Goal: Navigation & Orientation: Understand site structure

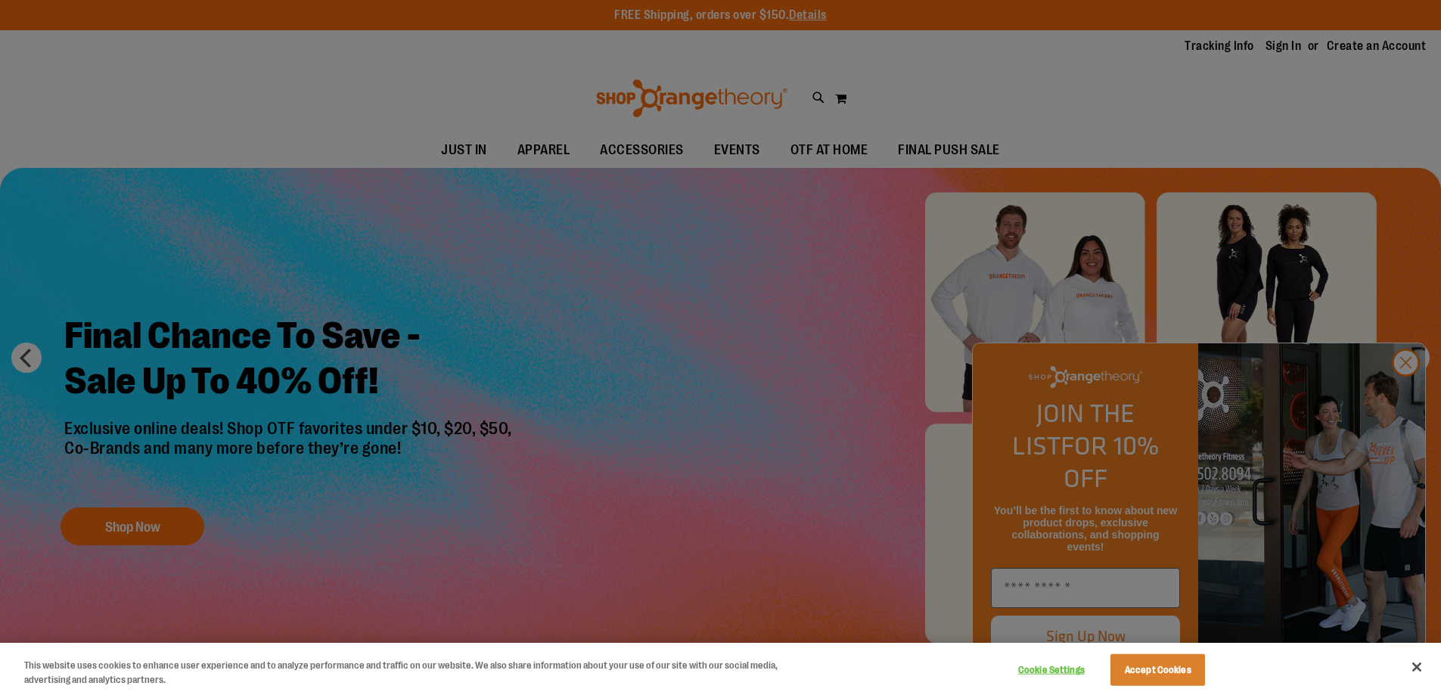
click at [1404, 395] on div at bounding box center [720, 347] width 1441 height 695
click at [1408, 395] on div at bounding box center [720, 347] width 1441 height 695
click at [1406, 392] on div at bounding box center [720, 347] width 1441 height 695
click at [1405, 391] on div at bounding box center [720, 347] width 1441 height 695
click at [745, 390] on div at bounding box center [720, 347] width 1441 height 695
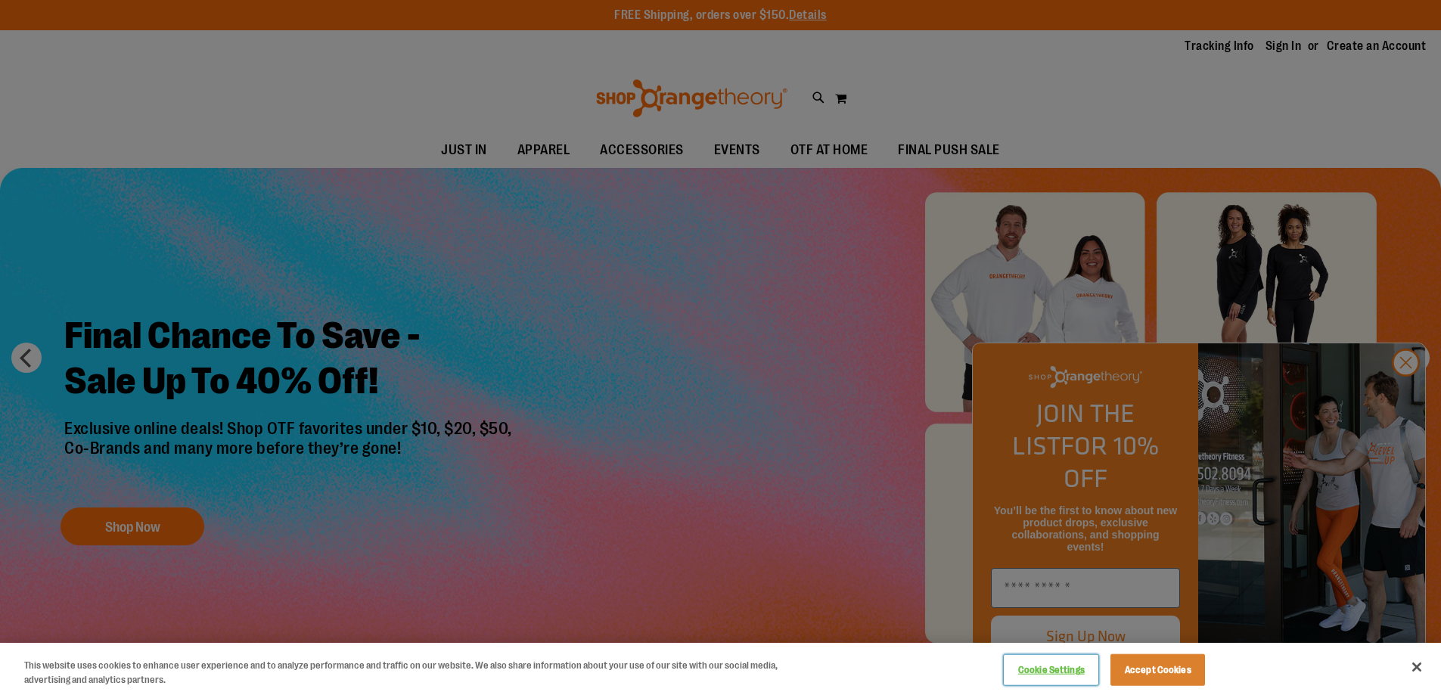
click at [1057, 672] on button "Cookie Settings" at bounding box center [1051, 670] width 95 height 30
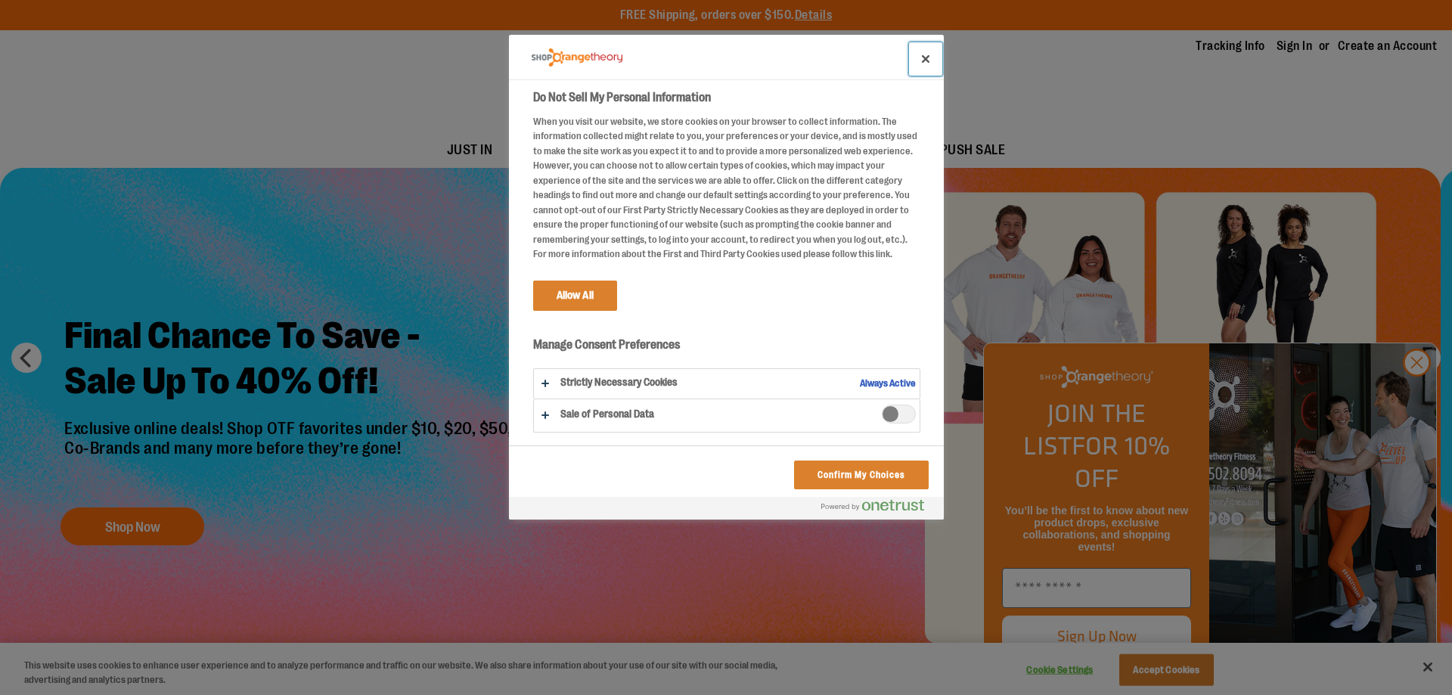
click at [930, 58] on button "Close" at bounding box center [925, 58] width 33 height 33
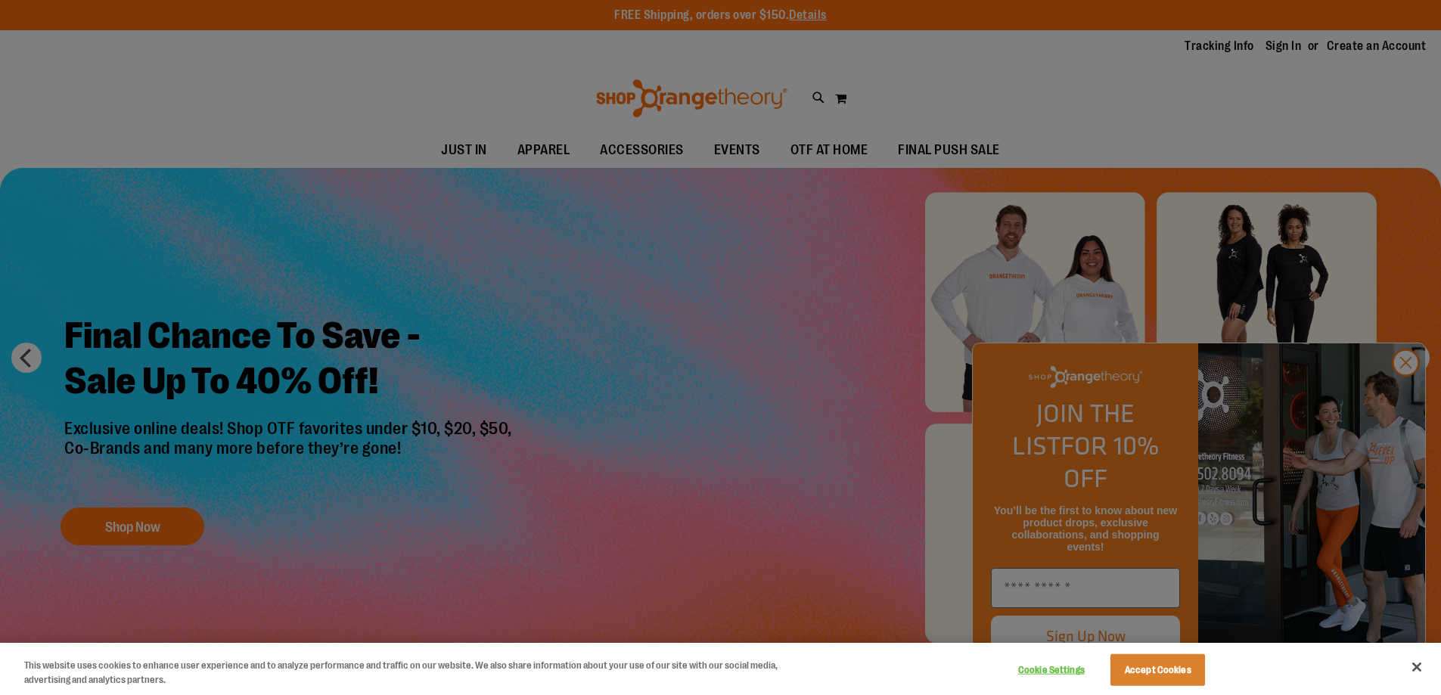
click at [1405, 400] on div at bounding box center [720, 347] width 1441 height 695
click at [1411, 666] on button "Close" at bounding box center [1416, 666] width 33 height 33
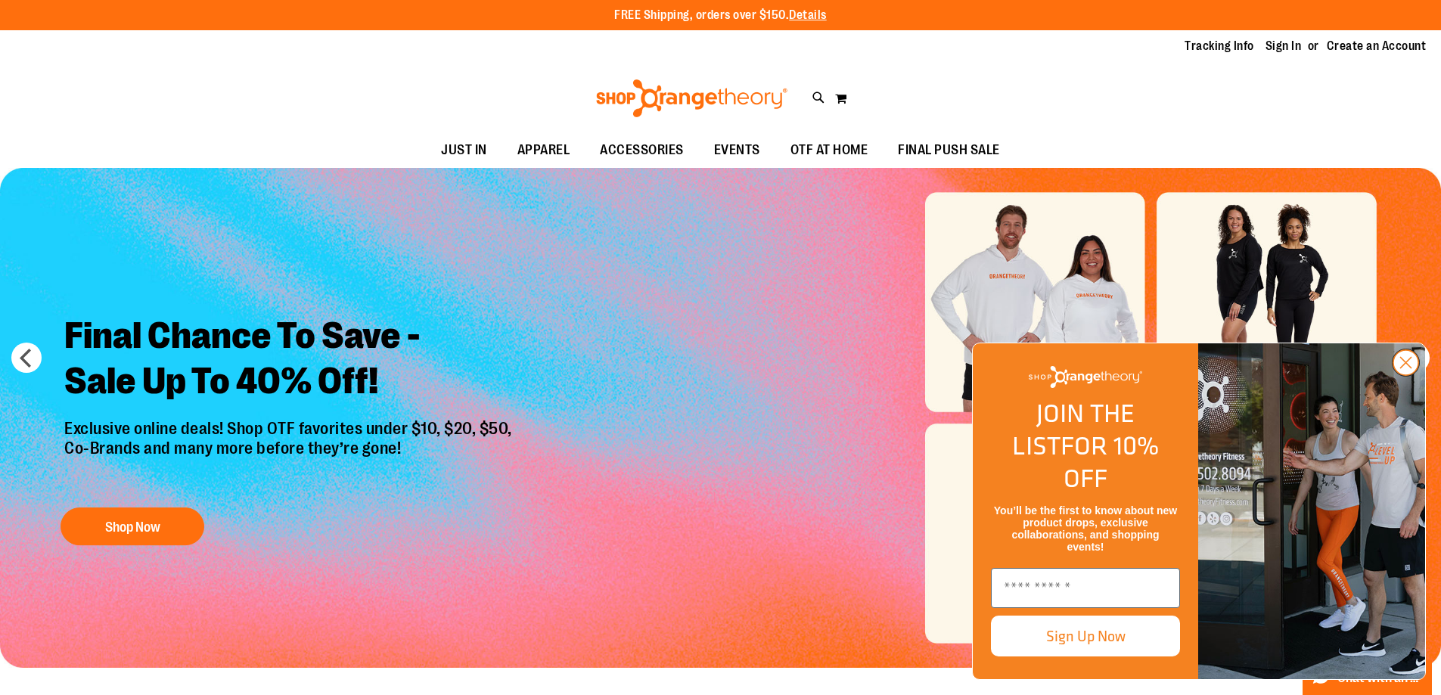
click at [1407, 368] on icon "Close dialog" at bounding box center [1406, 363] width 11 height 11
